Goal: Find specific page/section: Find specific page/section

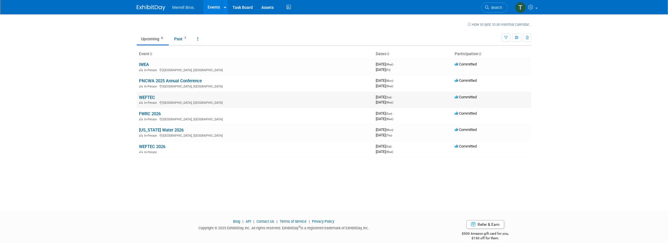
click at [151, 100] on div "In-Person [GEOGRAPHIC_DATA], [GEOGRAPHIC_DATA]" at bounding box center [255, 102] width 232 height 5
click at [148, 96] on link "WEFTEC" at bounding box center [147, 97] width 16 height 5
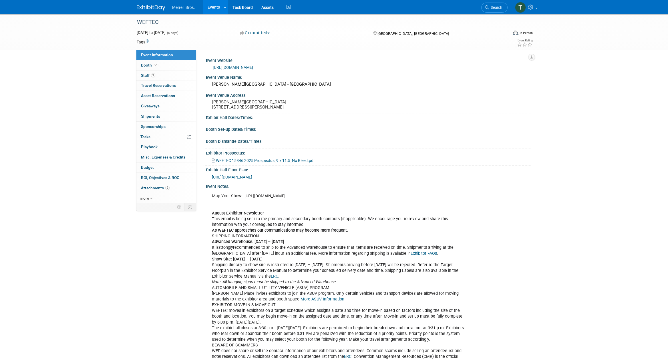
click at [242, 121] on div "Exhibit Hall Dates/Times:" at bounding box center [368, 117] width 325 height 7
click at [153, 187] on span "Attachments 2" at bounding box center [155, 188] width 29 height 5
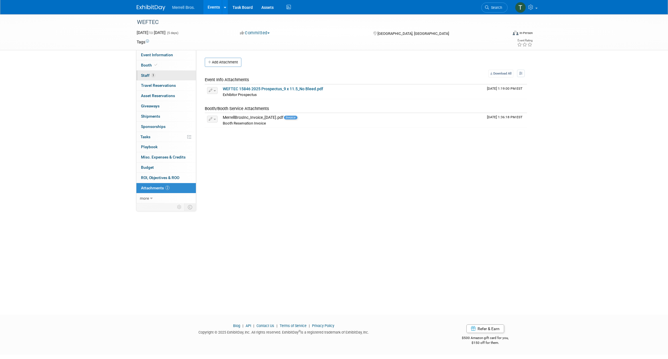
click at [147, 77] on span "Staff 3" at bounding box center [148, 75] width 14 height 5
